Goal: Task Accomplishment & Management: Complete application form

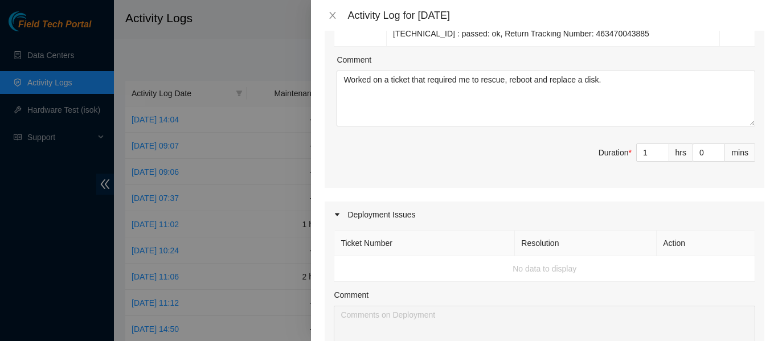
scroll to position [265, 0]
click at [527, 176] on div "Ticket Number Resolution Action B-V-5TSHYX8 Resolution: Rebooted, Rescued, Repl…" at bounding box center [545, 64] width 440 height 245
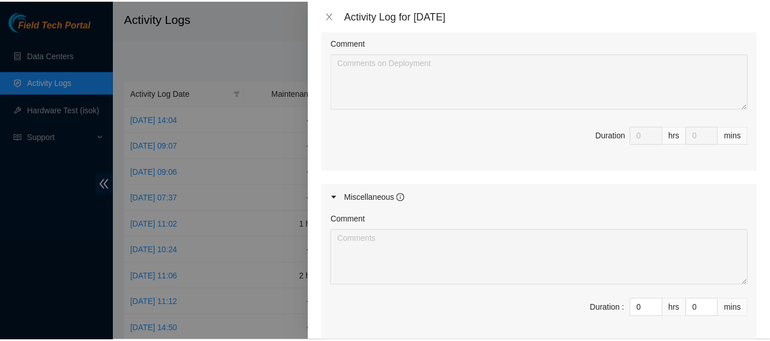
scroll to position [411, 0]
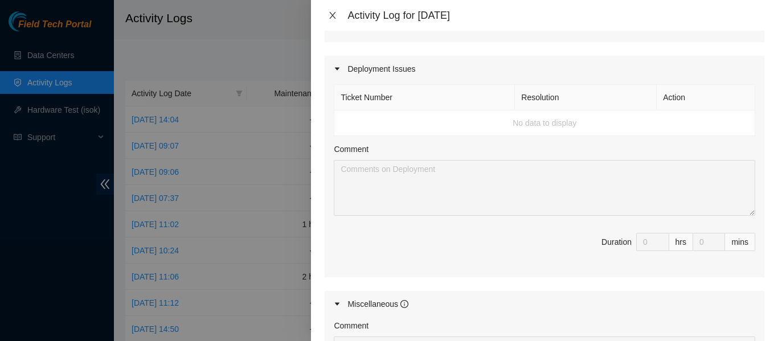
click at [329, 15] on icon "close" at bounding box center [332, 15] width 9 height 9
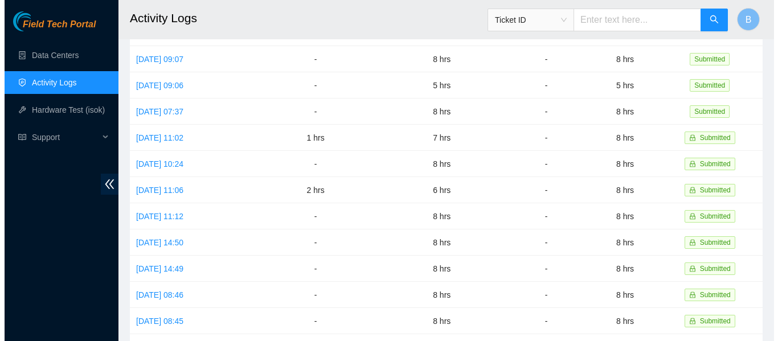
scroll to position [0, 0]
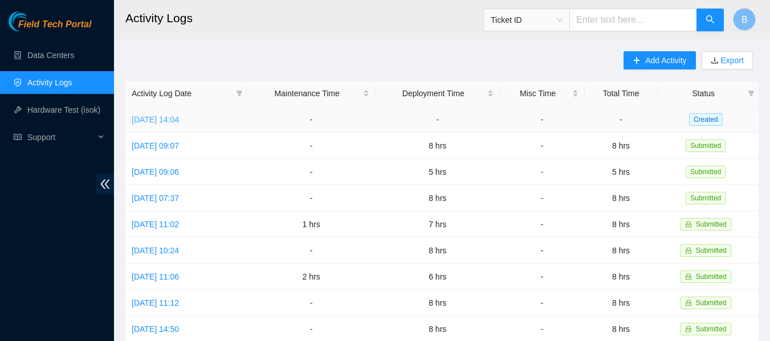
click at [179, 119] on link "[DATE] 14:04" at bounding box center [155, 119] width 47 height 9
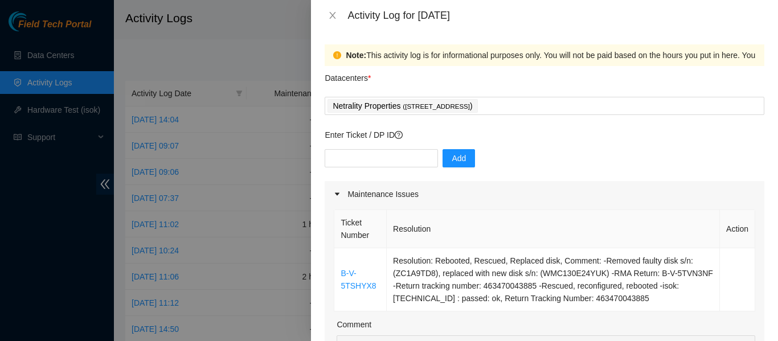
click at [543, 147] on div "Enter Ticket / DP ID Add" at bounding box center [545, 155] width 440 height 52
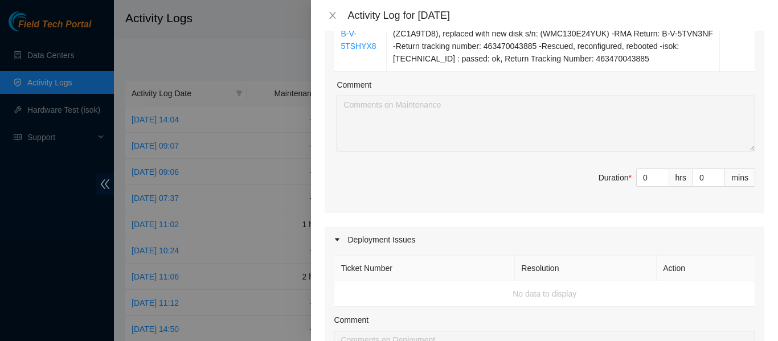
scroll to position [240, 0]
click at [645, 178] on input "0" at bounding box center [653, 177] width 32 height 17
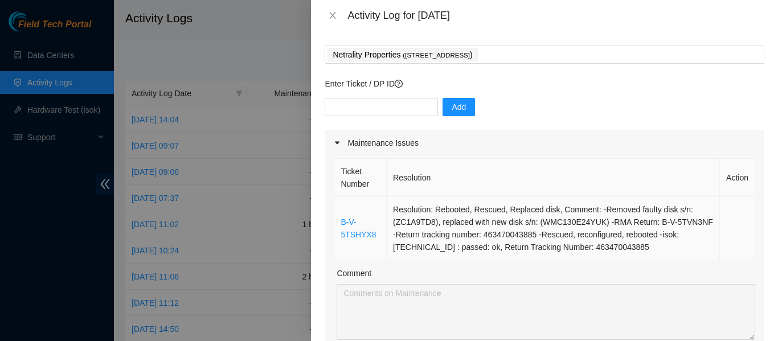
scroll to position [51, 0]
click at [375, 105] on input "text" at bounding box center [381, 108] width 113 height 18
click at [514, 89] on p "Enter Ticket / DP ID" at bounding box center [545, 84] width 440 height 13
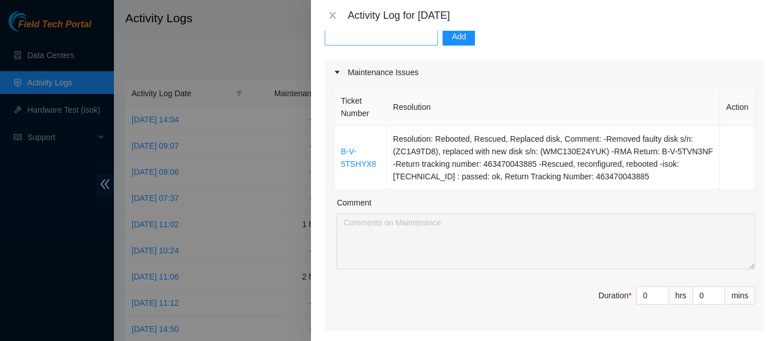
scroll to position [30, 0]
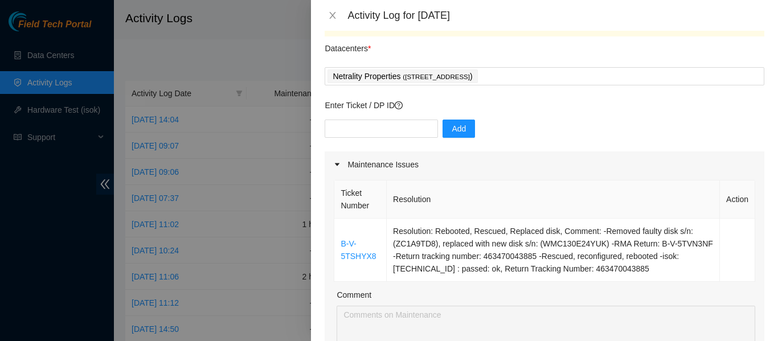
click at [537, 132] on div "Add" at bounding box center [545, 136] width 440 height 32
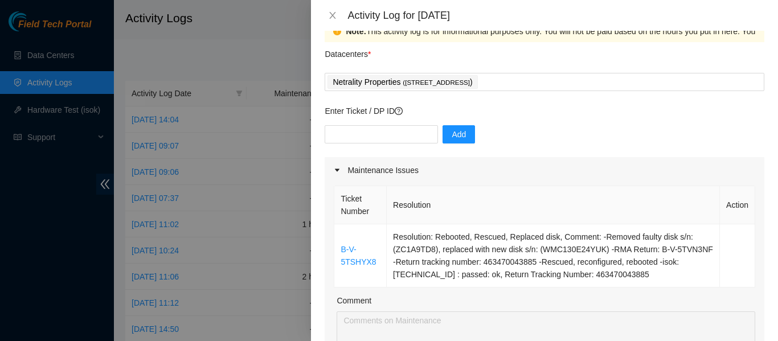
scroll to position [24, 0]
click at [373, 133] on input "text" at bounding box center [381, 134] width 113 height 18
type input "DP79252"
click at [452, 132] on span "Add" at bounding box center [459, 134] width 14 height 13
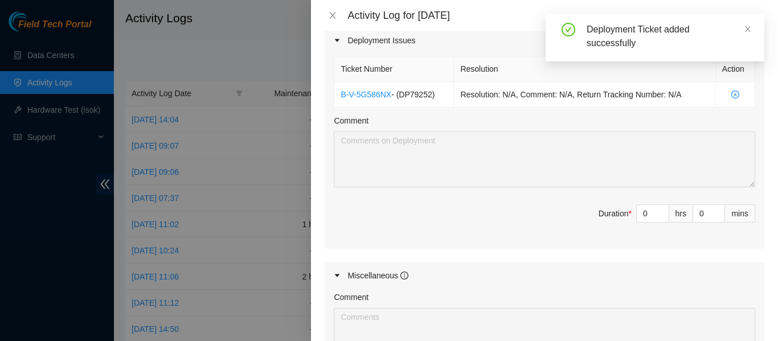
scroll to position [440, 0]
click at [643, 215] on input "0" at bounding box center [653, 212] width 32 height 17
type input "7"
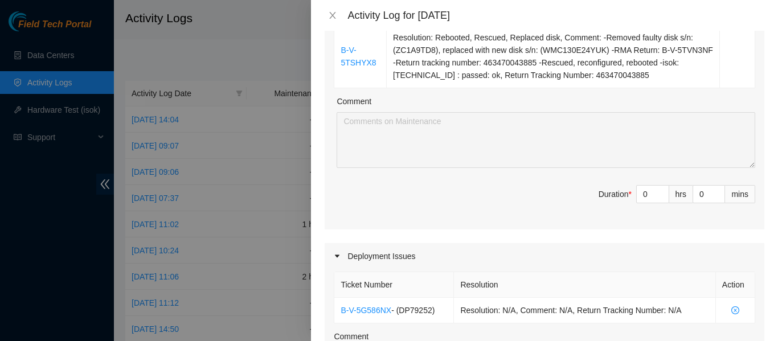
scroll to position [223, 0]
type input "7"
click at [643, 201] on input "0" at bounding box center [653, 194] width 32 height 17
type input "1"
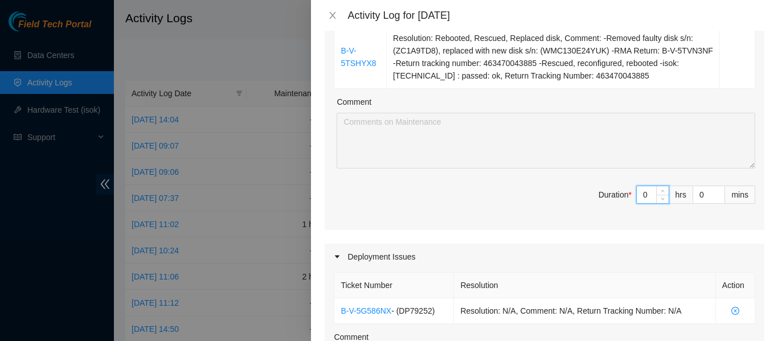
type input "8"
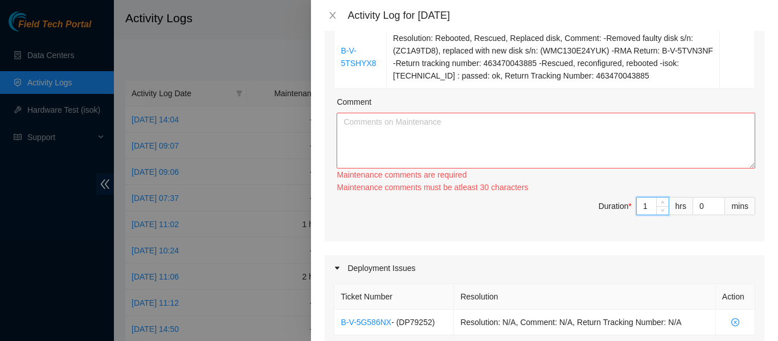
type input "1"
click at [455, 138] on textarea "Comment" at bounding box center [546, 141] width 419 height 56
click at [445, 132] on textarea "Comment" at bounding box center [546, 141] width 419 height 56
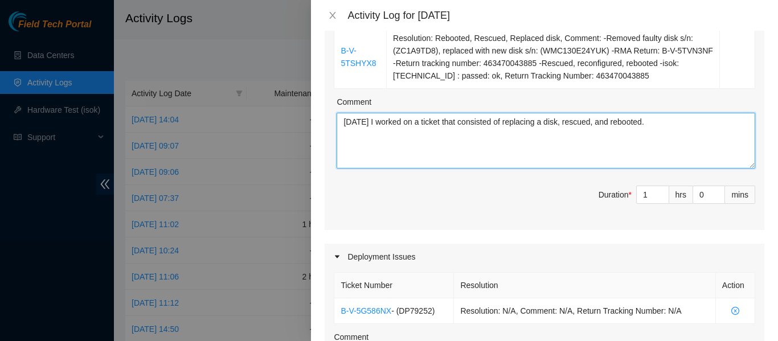
type textarea "[DATE] I worked on a ticket that consisted of replacing a disk, rescued, and re…"
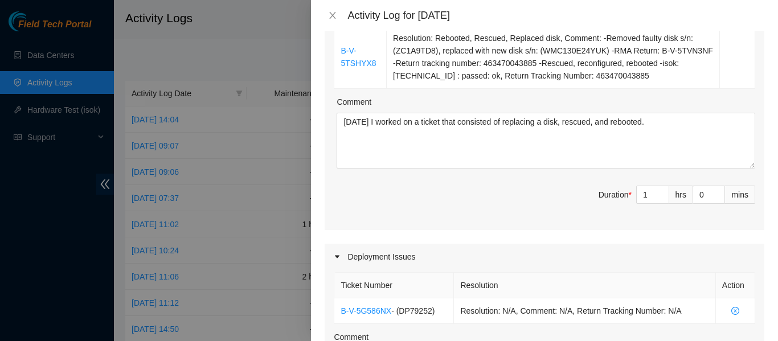
click at [496, 92] on div "Ticket Number Resolution Action B-V-5TSHYX8 Resolution: Rebooted, Rescued, Repl…" at bounding box center [545, 107] width 440 height 245
click at [538, 230] on div "Maintenance Issues Ticket Number Resolution Action B-V-5TSHYX8 Resolution: Rebo…" at bounding box center [545, 298] width 440 height 680
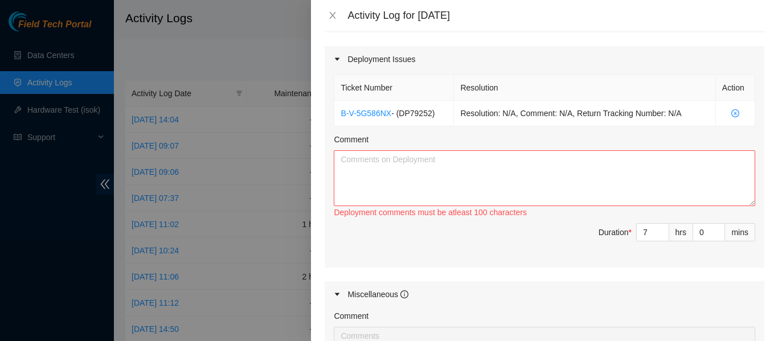
scroll to position [432, 0]
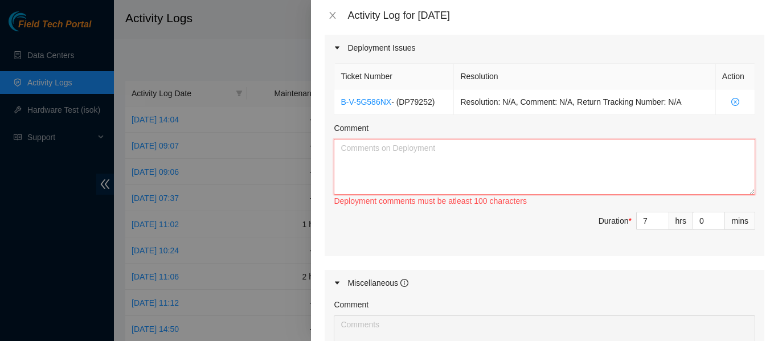
click at [517, 156] on textarea "Comment" at bounding box center [544, 167] width 421 height 56
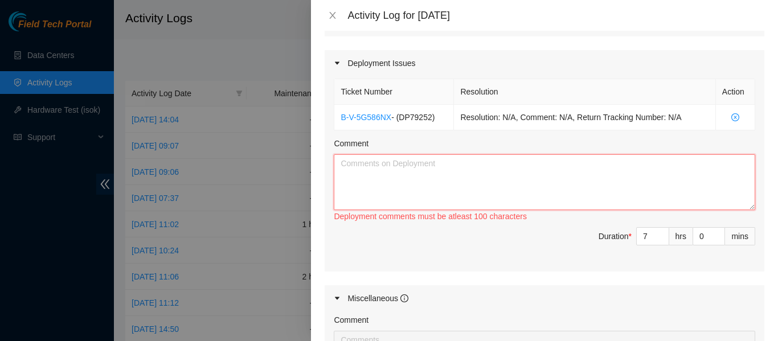
scroll to position [474, 0]
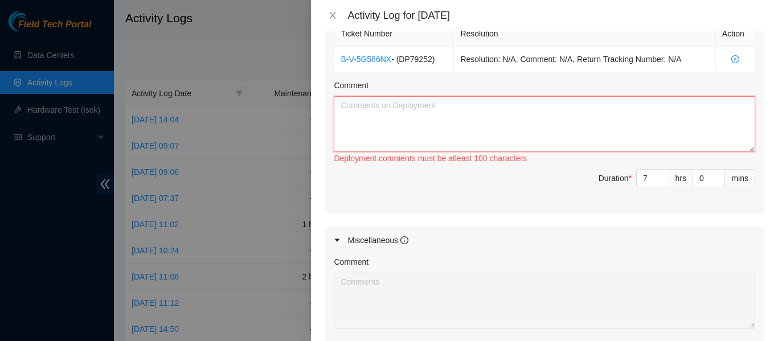
click at [457, 124] on textarea "Comment" at bounding box center [544, 124] width 421 height 56
click at [553, 110] on textarea "[DATE] we worked on cleaning up the rest of the" at bounding box center [544, 124] width 421 height 56
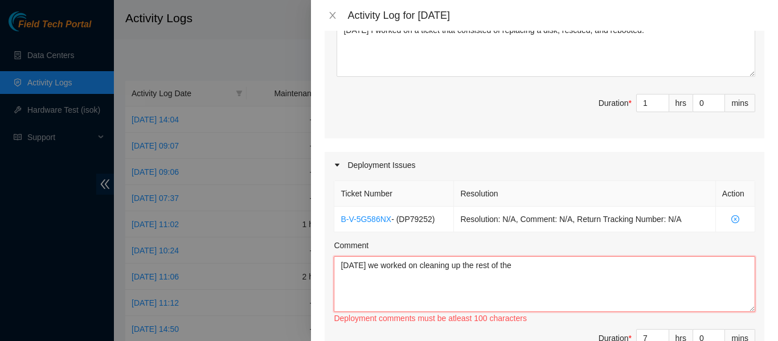
scroll to position [367, 0]
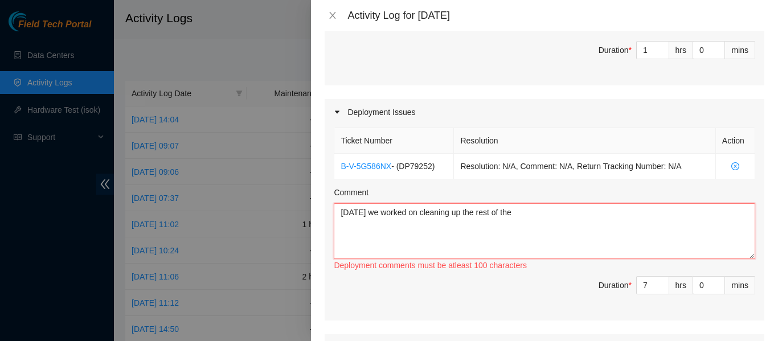
click at [552, 209] on textarea "[DATE] we worked on cleaning up the rest of the" at bounding box center [544, 231] width 421 height 56
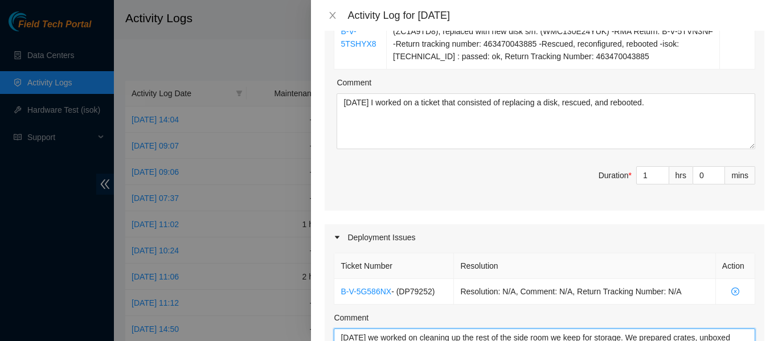
scroll to position [645, 0]
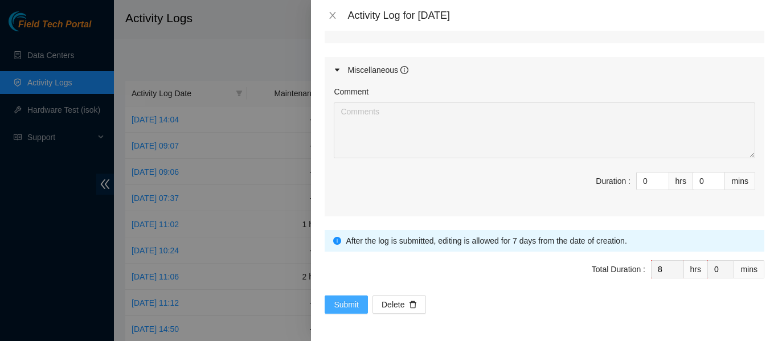
type textarea "[DATE] we worked on cleaning up the rest of the side room we keep for storage. …"
click at [338, 304] on span "Submit" at bounding box center [346, 304] width 25 height 13
click at [338, 308] on span "Submit" at bounding box center [346, 304] width 25 height 13
click at [351, 299] on span "Submit" at bounding box center [346, 304] width 25 height 13
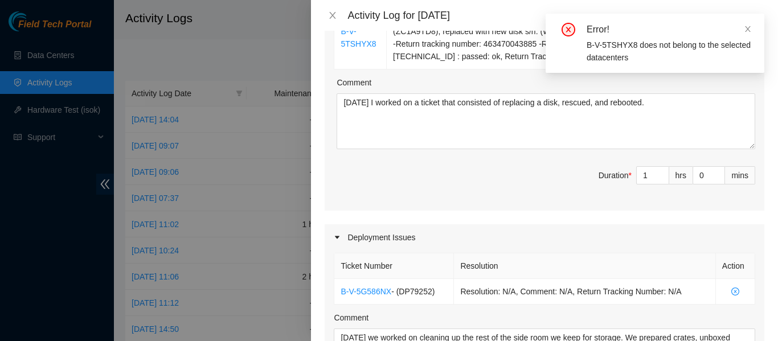
scroll to position [242, 0]
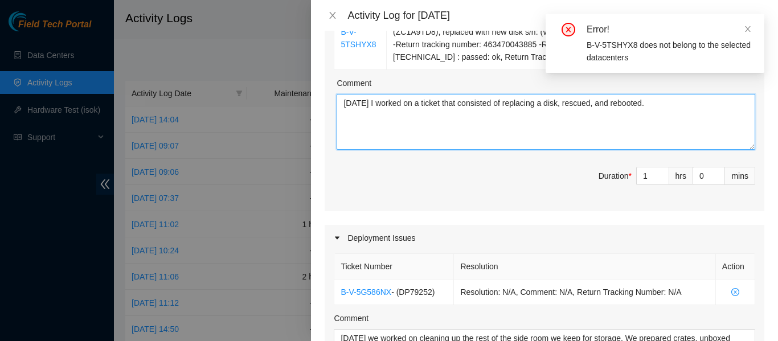
click at [429, 116] on textarea "[DATE] I worked on a ticket that consisted of replacing a disk, rescued, and re…" at bounding box center [546, 122] width 419 height 56
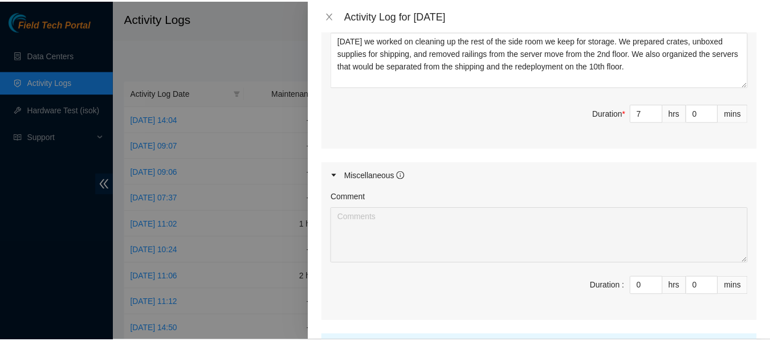
scroll to position [482, 0]
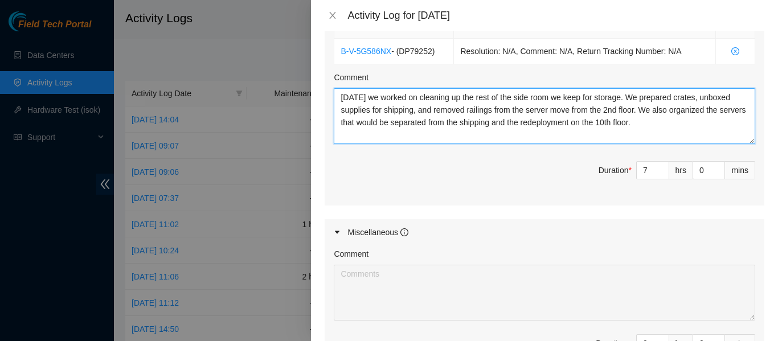
click at [376, 115] on textarea "[DATE] we worked on cleaning up the rest of the side room we keep for storage. …" at bounding box center [544, 116] width 421 height 56
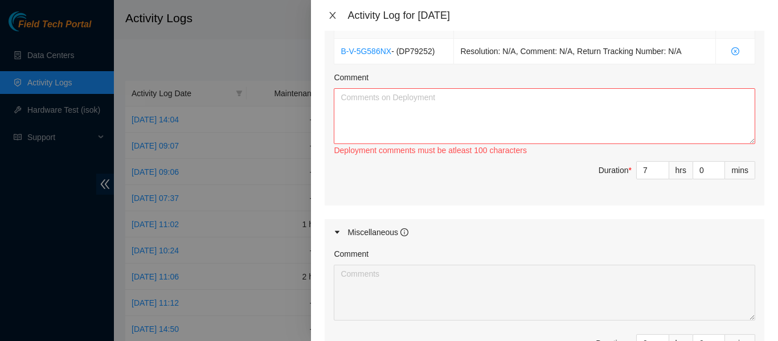
click at [334, 10] on button "Close" at bounding box center [333, 15] width 16 height 11
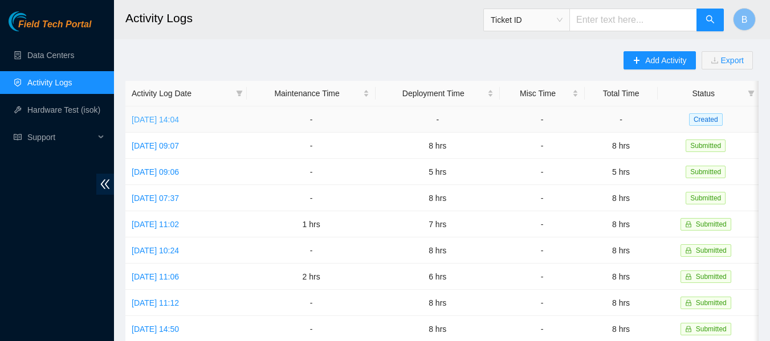
click at [179, 118] on link "[DATE] 14:04" at bounding box center [155, 119] width 47 height 9
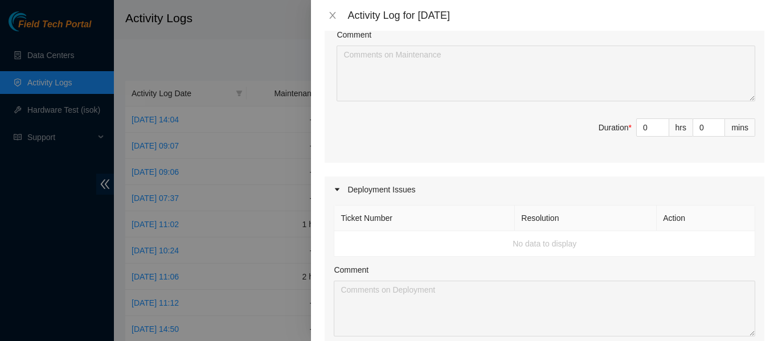
scroll to position [289, 0]
click at [641, 128] on input "0" at bounding box center [653, 128] width 32 height 17
type input "1"
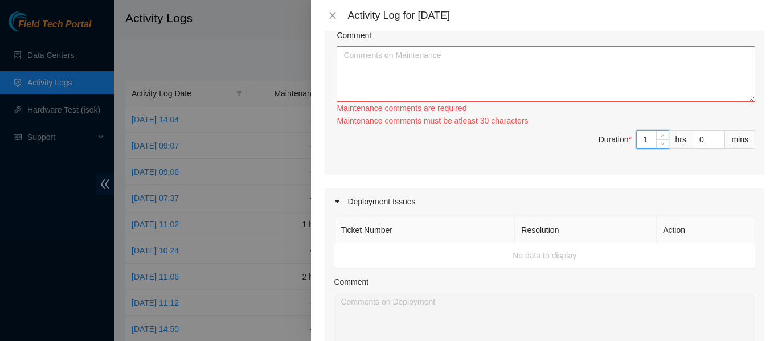
type input "1"
click at [471, 155] on span "Duration * 1 hrs 0 mins" at bounding box center [544, 146] width 421 height 32
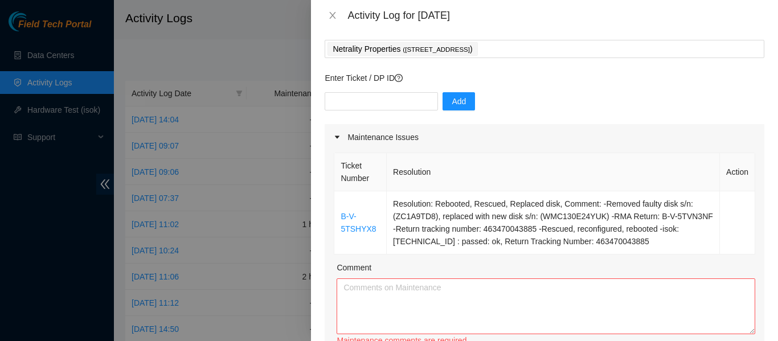
scroll to position [56, 0]
click at [357, 95] on input "text" at bounding box center [381, 102] width 113 height 18
type input "DP79252"
click at [453, 100] on span "Add" at bounding box center [459, 102] width 14 height 13
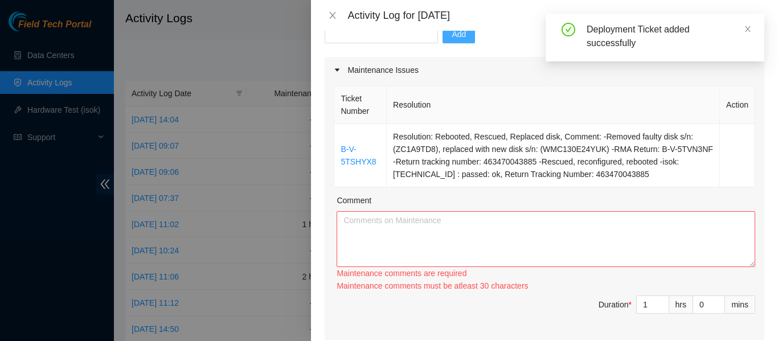
scroll to position [125, 0]
click at [402, 239] on textarea "Comment" at bounding box center [546, 239] width 419 height 56
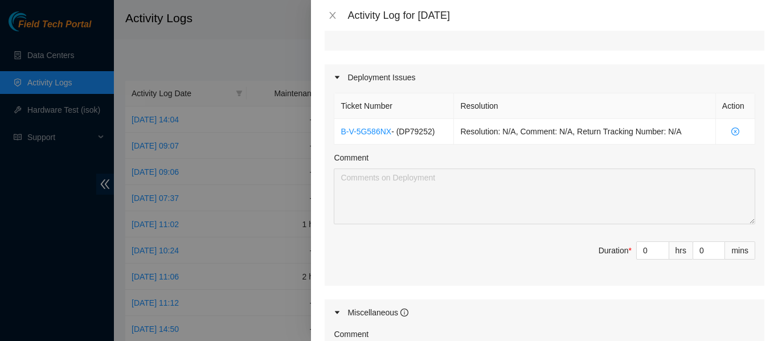
scroll to position [402, 0]
type textarea "Today I worked on a ticket that consisted of replacing a disk, rescuing and reb…"
click at [644, 251] on input "0" at bounding box center [653, 251] width 32 height 17
type input "7"
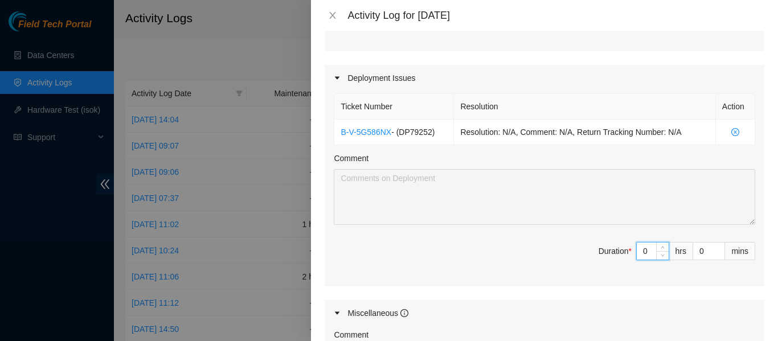
type input "8"
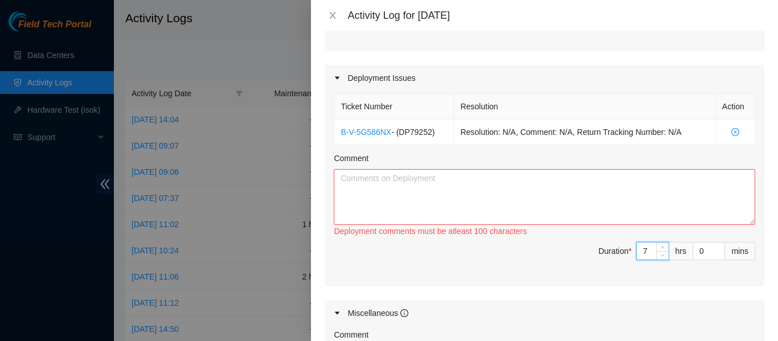
type input "7"
click at [600, 199] on textarea "Comment" at bounding box center [544, 197] width 421 height 56
paste textarea "[DATE] we worked on cleaning up the rest of the side room we keep for storage. …"
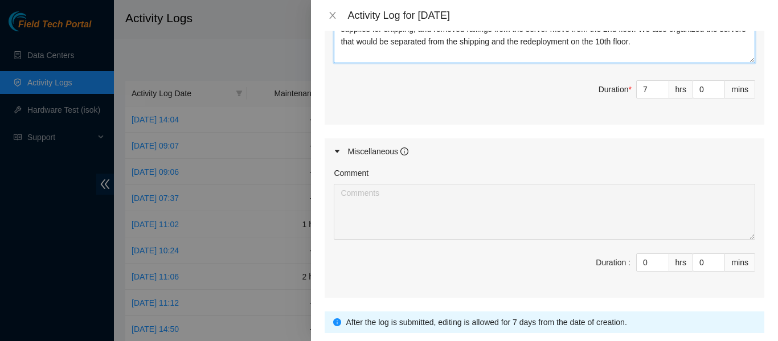
scroll to position [645, 0]
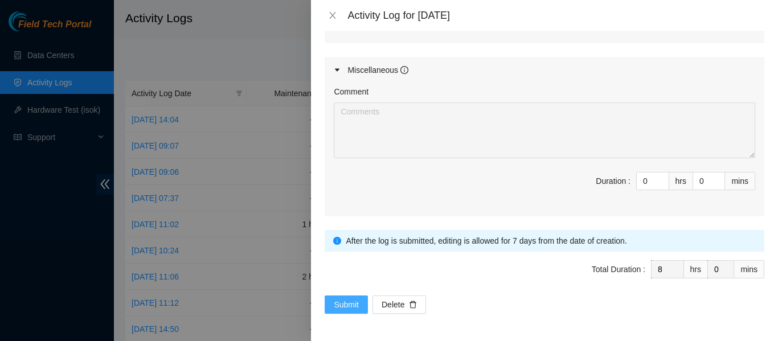
type textarea "[DATE] we worked on cleaning up the rest of the side room we keep for storage. …"
click at [348, 302] on span "Submit" at bounding box center [346, 304] width 25 height 13
click at [342, 309] on span "Submit" at bounding box center [346, 304] width 25 height 13
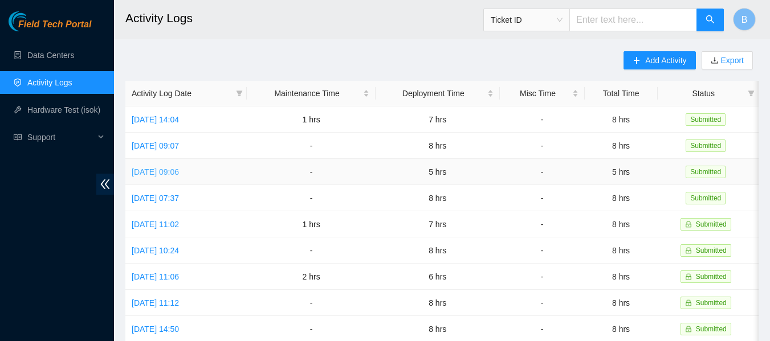
click at [179, 171] on link "[DATE] 09:06" at bounding box center [155, 171] width 47 height 9
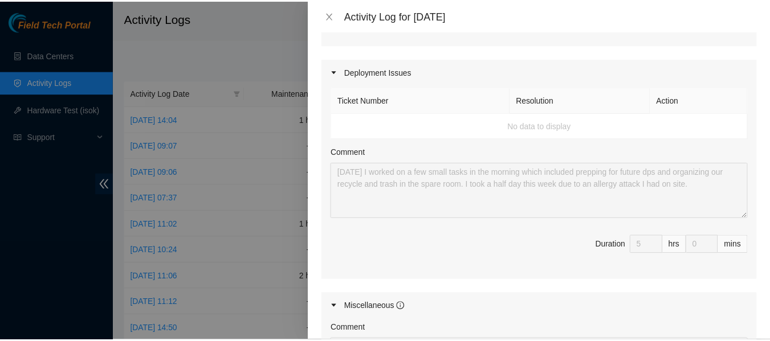
scroll to position [314, 0]
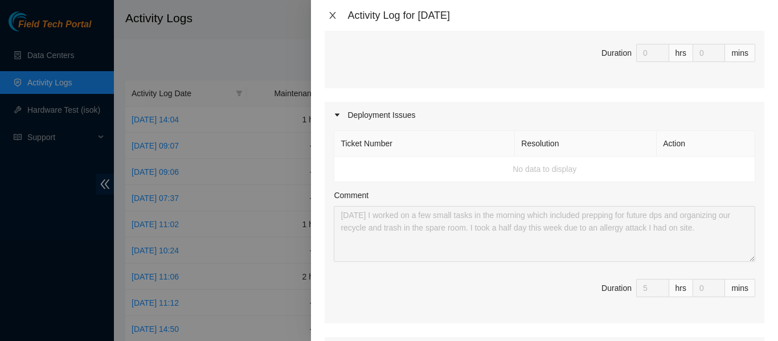
click at [329, 15] on icon "close" at bounding box center [332, 15] width 9 height 9
